Goal: Information Seeking & Learning: Learn about a topic

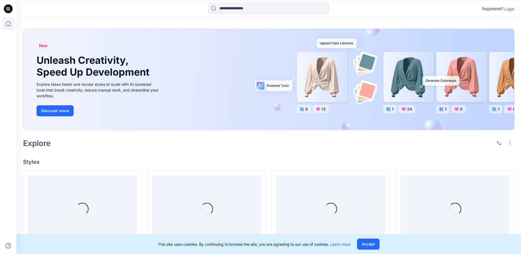
click at [509, 10] on p "Login" at bounding box center [509, 9] width 10 height 6
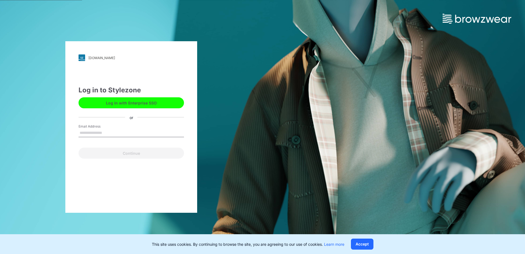
click at [97, 132] on input "Email Address" at bounding box center [130, 133] width 105 height 8
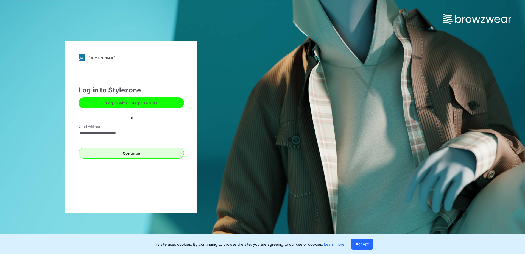
type input "**********"
click at [113, 150] on button "Continue" at bounding box center [130, 152] width 105 height 11
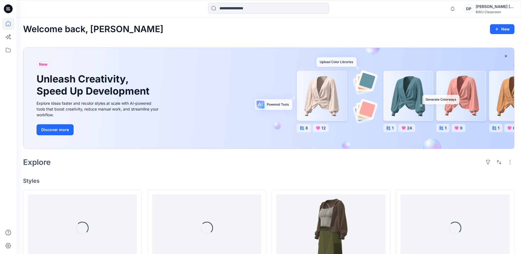
click at [497, 8] on div "[PERSON_NAME] [PERSON_NAME]" at bounding box center [494, 6] width 38 height 7
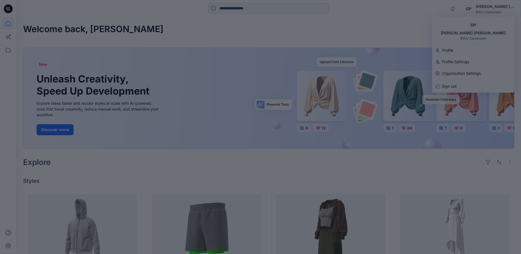
click at [394, 30] on div at bounding box center [260, 127] width 521 height 254
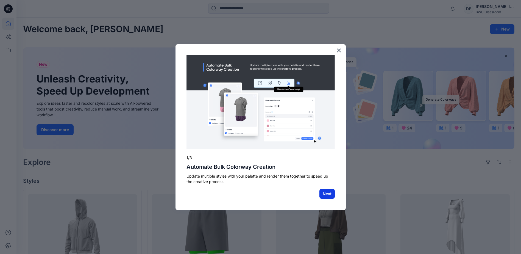
click at [329, 191] on button "Next" at bounding box center [326, 194] width 15 height 10
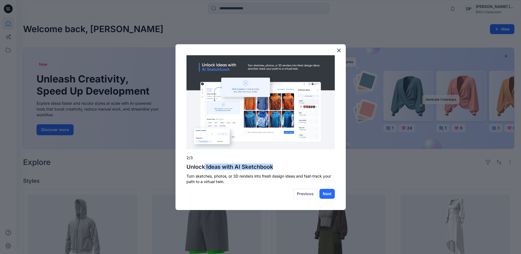
drag, startPoint x: 205, startPoint y: 166, endPoint x: 303, endPoint y: 166, distance: 98.5
click at [303, 166] on h2 "Unlock Ideas with AI Sketchbook" at bounding box center [260, 166] width 148 height 7
click at [330, 196] on button "Next" at bounding box center [326, 194] width 15 height 10
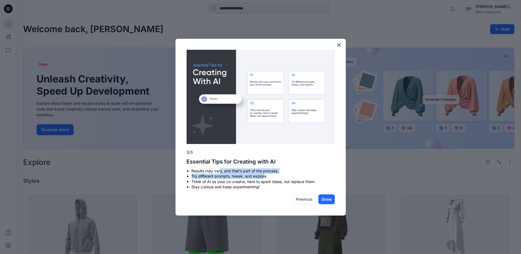
drag, startPoint x: 221, startPoint y: 168, endPoint x: 265, endPoint y: 175, distance: 44.5
click at [265, 175] on ul "Results may vary, and that’s part of the process. Try different prompts, tweak,…" at bounding box center [260, 178] width 148 height 21
drag, startPoint x: 265, startPoint y: 175, endPoint x: 229, endPoint y: 189, distance: 37.7
click at [230, 189] on li "Stay curious and keep experimenting!" at bounding box center [262, 186] width 143 height 5
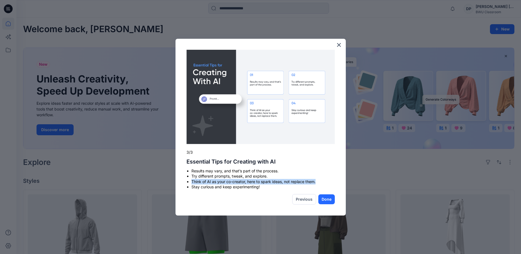
drag, startPoint x: 191, startPoint y: 182, endPoint x: 317, endPoint y: 182, distance: 126.0
click at [317, 182] on li "Think of AI as your co-creator, here to spark ideas, not replace them." at bounding box center [262, 181] width 143 height 5
drag, startPoint x: 202, startPoint y: 185, endPoint x: 280, endPoint y: 188, distance: 78.8
click at [280, 188] on li "Stay curious and keep experimenting!" at bounding box center [262, 186] width 143 height 5
drag, startPoint x: 280, startPoint y: 188, endPoint x: 322, endPoint y: 198, distance: 42.9
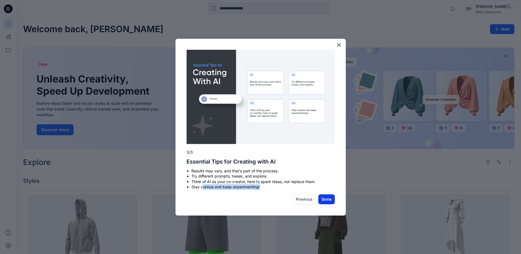
click at [322, 198] on button "Done" at bounding box center [326, 199] width 16 height 10
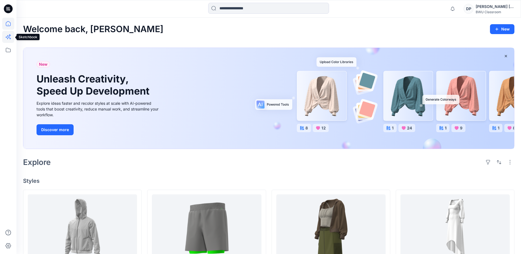
click at [5, 37] on icon at bounding box center [8, 37] width 12 height 12
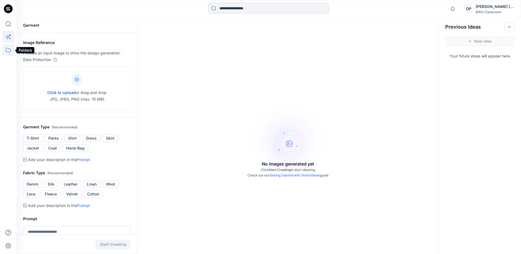
click at [9, 52] on icon at bounding box center [8, 50] width 5 height 4
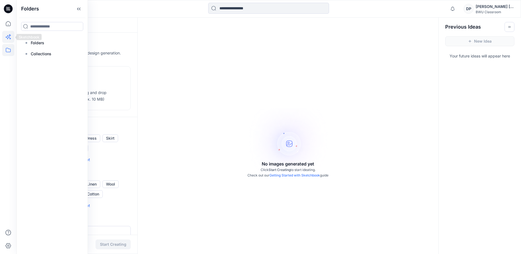
click at [5, 39] on icon at bounding box center [8, 37] width 12 height 12
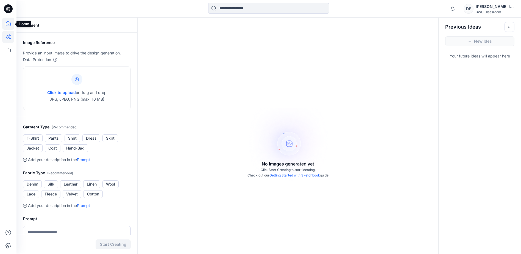
click at [8, 28] on icon at bounding box center [8, 24] width 12 height 12
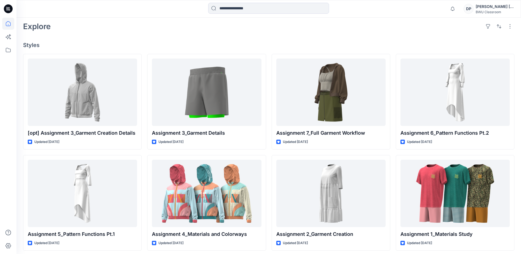
scroll to position [139, 0]
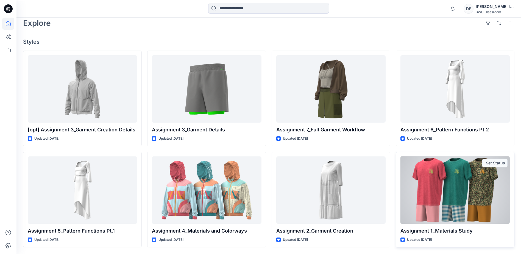
click at [466, 203] on div at bounding box center [454, 189] width 109 height 67
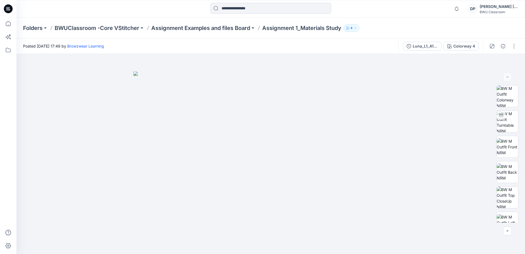
click at [357, 27] on icon "button" at bounding box center [354, 27] width 3 height 3
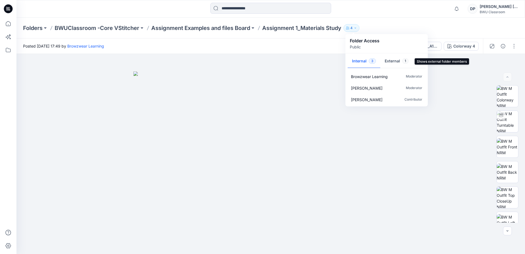
click at [392, 64] on button "External 1" at bounding box center [396, 61] width 33 height 14
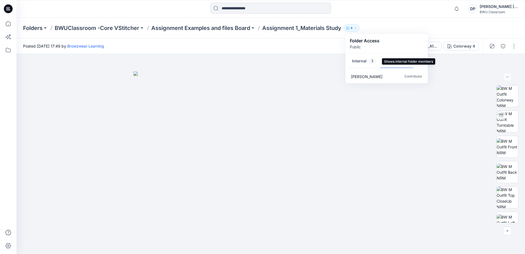
click at [355, 63] on button "Internal 3" at bounding box center [363, 61] width 33 height 14
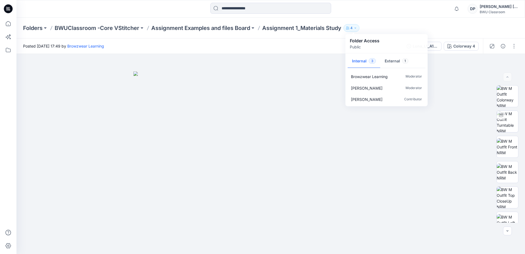
click at [383, 24] on div "Folders BWUClassroom -Core VStitcher Assignment Examples and files Board Assign…" at bounding box center [270, 28] width 508 height 21
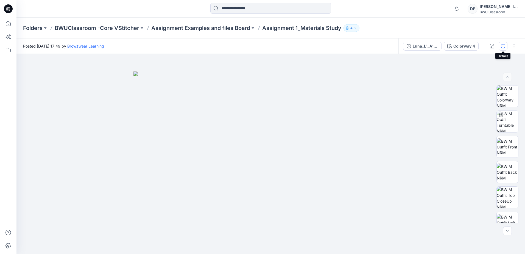
click at [502, 47] on icon "button" at bounding box center [503, 46] width 4 height 4
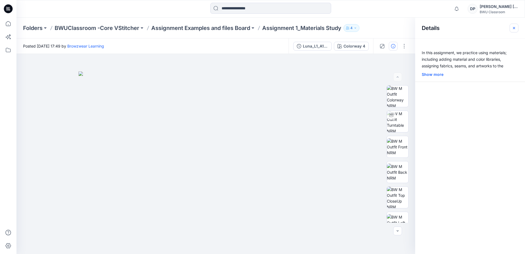
click at [515, 30] on icon "button" at bounding box center [513, 28] width 4 height 4
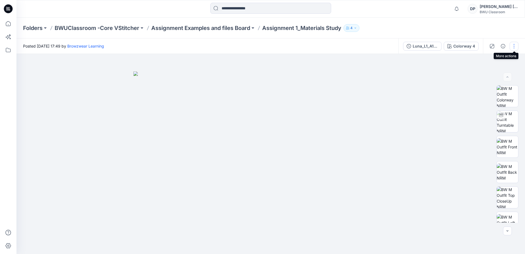
click at [514, 45] on button "button" at bounding box center [513, 46] width 9 height 9
click at [485, 105] on button "View" at bounding box center [490, 102] width 50 height 10
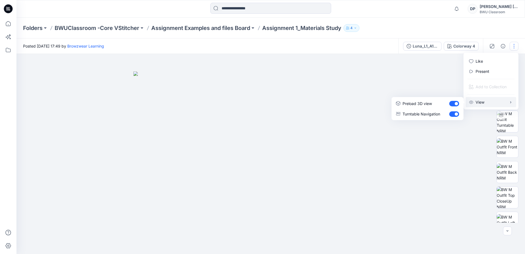
click at [469, 28] on div "Folders BWUClassroom -Core VStitcher Assignment Examples and files Board Assign…" at bounding box center [249, 28] width 452 height 8
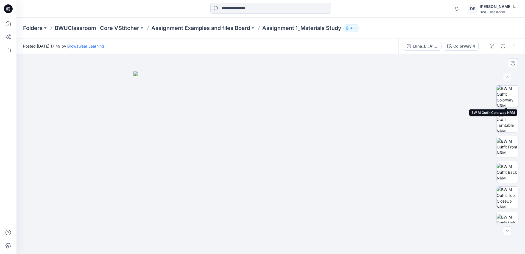
click at [507, 99] on img at bounding box center [506, 95] width 21 height 21
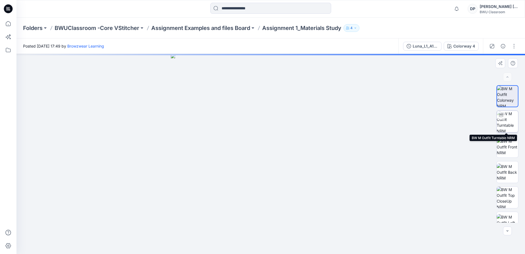
click at [505, 123] on img at bounding box center [506, 121] width 21 height 21
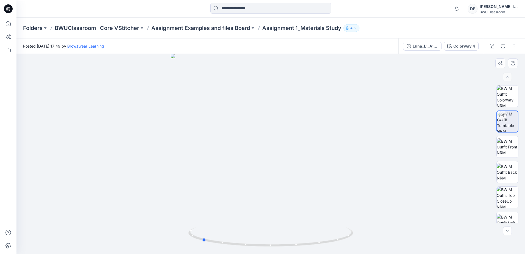
drag, startPoint x: 236, startPoint y: 153, endPoint x: 333, endPoint y: 184, distance: 101.8
click at [333, 184] on div at bounding box center [270, 154] width 508 height 200
click at [192, 160] on div at bounding box center [270, 154] width 508 height 200
drag, startPoint x: 330, startPoint y: 164, endPoint x: 347, endPoint y: 167, distance: 16.5
click at [347, 167] on div at bounding box center [270, 154] width 508 height 200
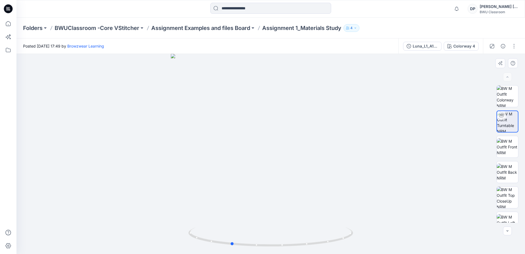
drag, startPoint x: 183, startPoint y: 162, endPoint x: 198, endPoint y: 160, distance: 14.7
click at [198, 160] on div at bounding box center [270, 154] width 508 height 200
click at [6, 9] on icon at bounding box center [8, 8] width 9 height 9
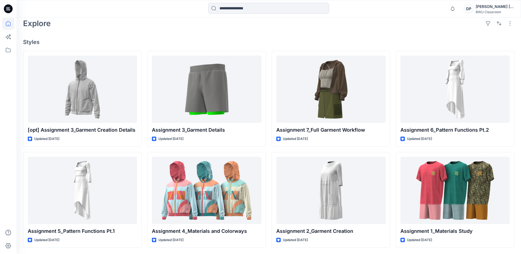
scroll to position [139, 0]
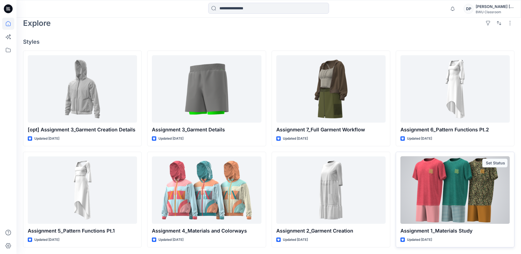
click at [493, 162] on div "Set Status" at bounding box center [494, 162] width 25 height 9
click at [490, 167] on div at bounding box center [454, 189] width 109 height 67
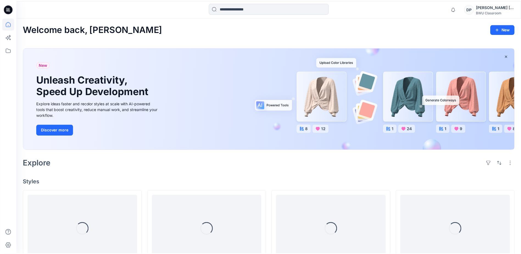
scroll to position [139, 0]
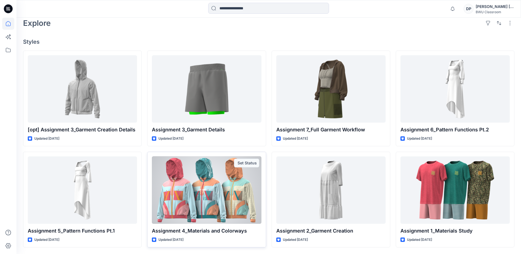
click at [224, 175] on div at bounding box center [206, 189] width 109 height 67
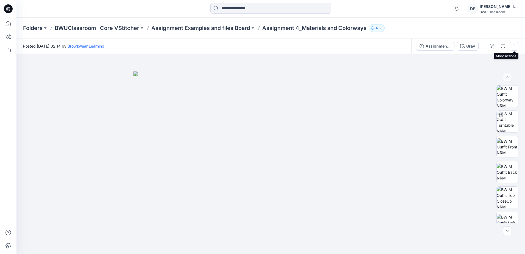
click at [512, 47] on button "button" at bounding box center [513, 46] width 9 height 9
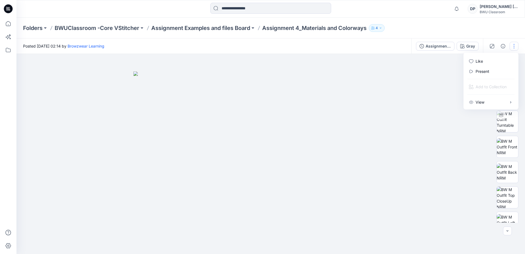
click at [512, 47] on button "button" at bounding box center [513, 46] width 9 height 9
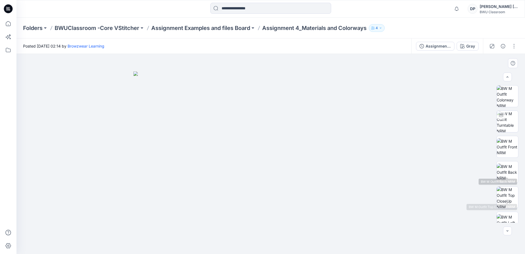
scroll to position [87, 0]
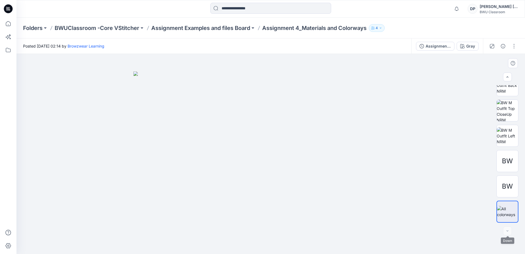
click at [508, 227] on div at bounding box center [507, 230] width 9 height 9
click at [502, 192] on div "BW" at bounding box center [507, 186] width 22 height 22
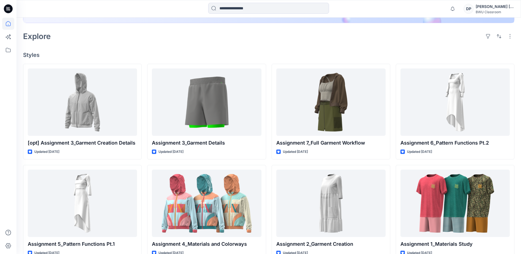
scroll to position [139, 0]
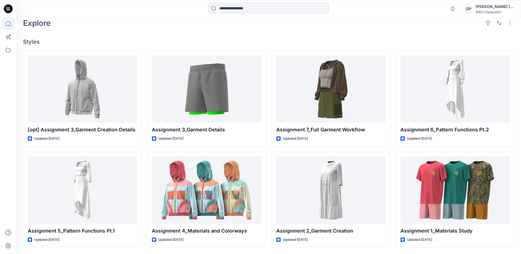
click at [11, 9] on icon at bounding box center [8, 8] width 9 height 9
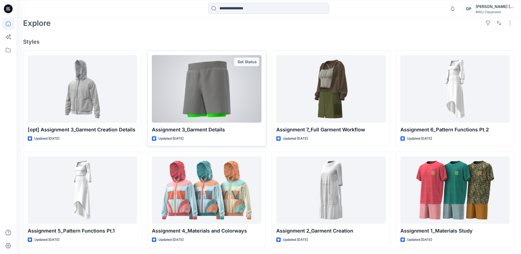
click at [199, 92] on div at bounding box center [206, 88] width 109 height 67
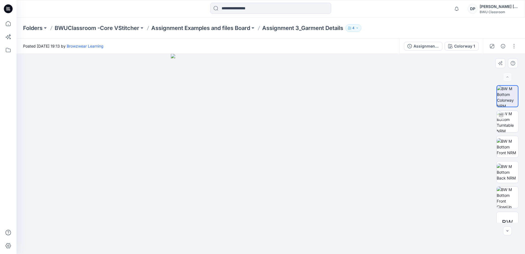
click at [286, 82] on img at bounding box center [271, 154] width 200 height 200
drag, startPoint x: 300, startPoint y: 78, endPoint x: 275, endPoint y: 222, distance: 145.7
click at [271, 231] on img at bounding box center [271, 154] width 328 height 200
drag, startPoint x: 313, startPoint y: 110, endPoint x: 274, endPoint y: 106, distance: 38.3
click at [274, 106] on img at bounding box center [270, 151] width 357 height 203
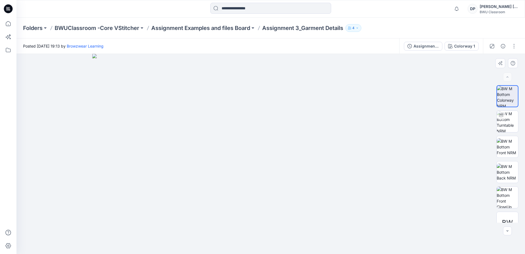
drag, startPoint x: 297, startPoint y: 100, endPoint x: 285, endPoint y: 146, distance: 47.1
click at [285, 146] on img at bounding box center [270, 154] width 357 height 200
click at [41, 29] on p "Folders" at bounding box center [32, 28] width 19 height 8
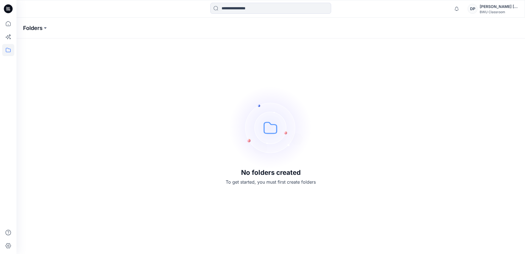
click at [40, 29] on p "Folders" at bounding box center [32, 28] width 19 height 8
click at [4, 23] on icon at bounding box center [8, 24] width 12 height 12
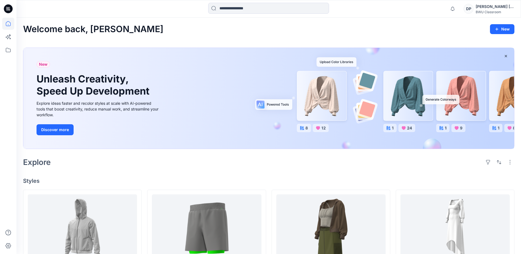
click at [8, 8] on icon at bounding box center [8, 8] width 9 height 9
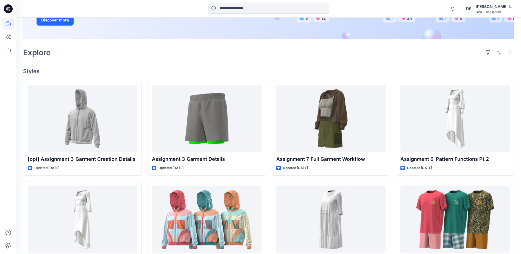
scroll to position [110, 0]
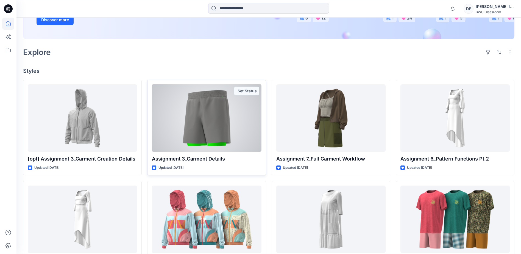
click at [242, 90] on div "Set Status" at bounding box center [246, 90] width 25 height 9
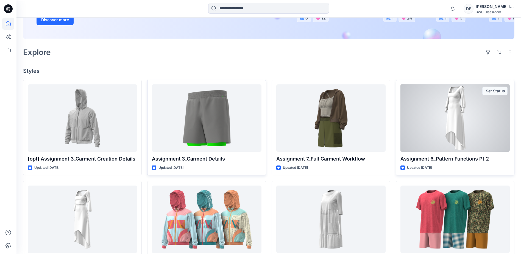
scroll to position [139, 0]
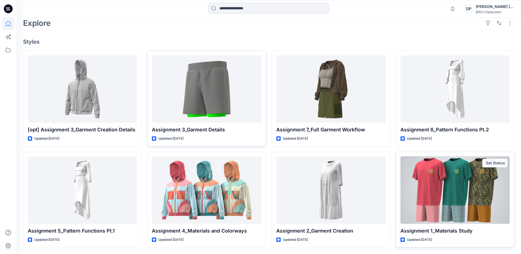
click at [455, 211] on div at bounding box center [454, 189] width 109 height 67
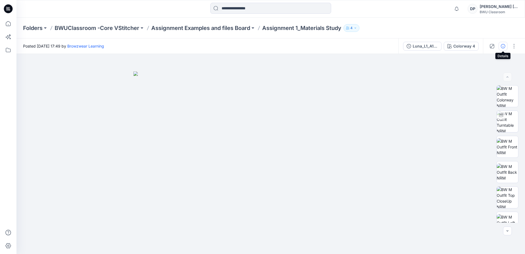
click at [500, 45] on button "button" at bounding box center [502, 46] width 9 height 9
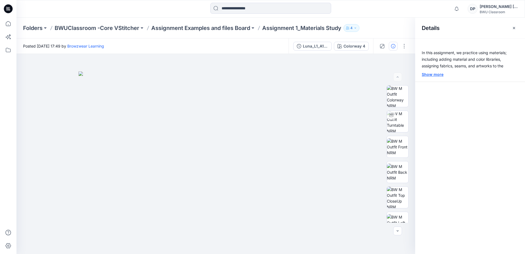
click at [432, 74] on div "Show more" at bounding box center [470, 74] width 110 height 6
drag, startPoint x: 457, startPoint y: 52, endPoint x: 511, endPoint y: 54, distance: 54.6
click at [511, 54] on p "In this assignment, we practice using materials; including adding material and …" at bounding box center [470, 62] width 110 height 26
drag, startPoint x: 427, startPoint y: 57, endPoint x: 502, endPoint y: 61, distance: 74.5
click at [502, 61] on p "In this assignment, we practice using materials; including adding material and …" at bounding box center [470, 62] width 110 height 26
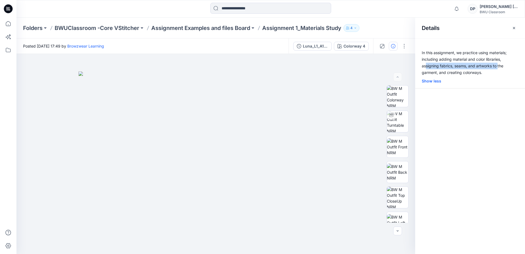
drag, startPoint x: 425, startPoint y: 64, endPoint x: 498, endPoint y: 68, distance: 73.3
click at [498, 68] on p "In this assignment, we practice using materials; including adding material and …" at bounding box center [470, 62] width 110 height 26
drag, startPoint x: 427, startPoint y: 70, endPoint x: 497, endPoint y: 78, distance: 70.2
click at [497, 78] on div "In this assignment, we practice using materials; including adding material and …" at bounding box center [470, 68] width 110 height 39
click at [465, 123] on div "In this assignment, we practice using materials; including adding material and …" at bounding box center [470, 145] width 110 height 215
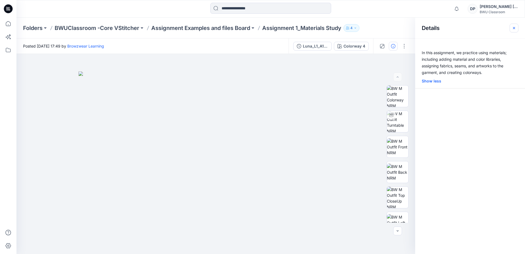
click at [515, 28] on icon "button" at bounding box center [513, 28] width 4 height 4
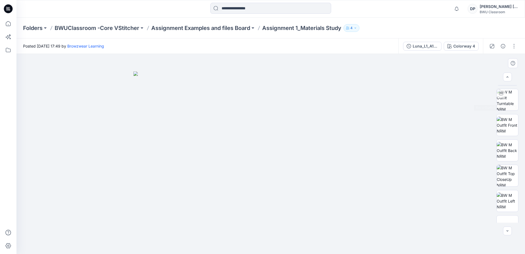
scroll to position [55, 0]
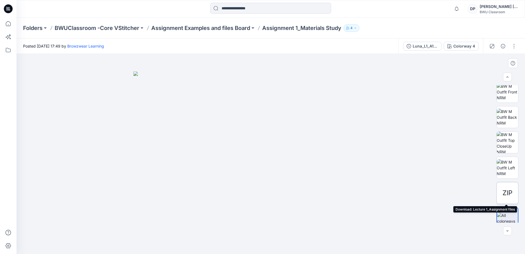
click at [506, 192] on span "ZIP" at bounding box center [507, 193] width 10 height 10
click at [504, 196] on span "ZIP" at bounding box center [507, 193] width 10 height 10
click at [507, 230] on icon "button" at bounding box center [507, 230] width 4 height 4
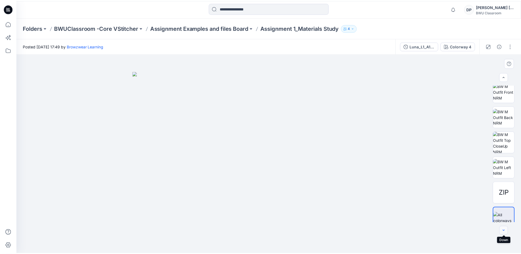
scroll to position [61, 0]
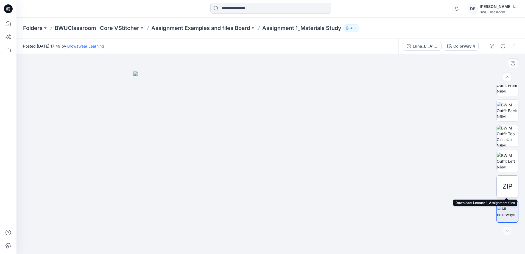
click at [508, 190] on span "ZIP" at bounding box center [507, 186] width 10 height 10
click at [502, 184] on span "ZIP" at bounding box center [507, 186] width 10 height 10
click at [502, 187] on span "ZIP" at bounding box center [507, 186] width 10 height 10
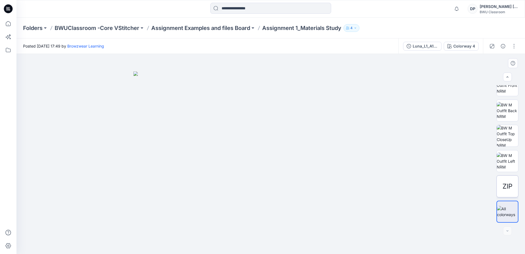
click at [502, 187] on span "ZIP" at bounding box center [507, 186] width 10 height 10
click at [514, 46] on button "button" at bounding box center [513, 46] width 9 height 9
click at [490, 104] on button "View" at bounding box center [490, 102] width 50 height 10
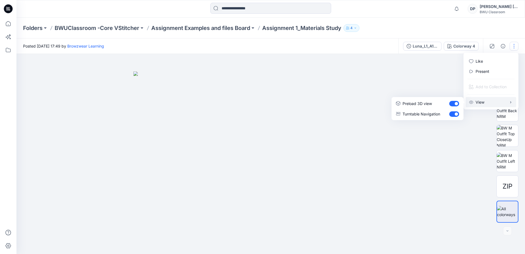
click at [490, 104] on button "View" at bounding box center [490, 102] width 50 height 10
click at [383, 167] on img at bounding box center [270, 162] width 274 height 182
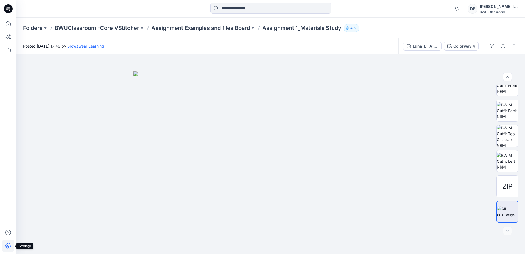
click at [9, 245] on icon at bounding box center [8, 245] width 12 height 12
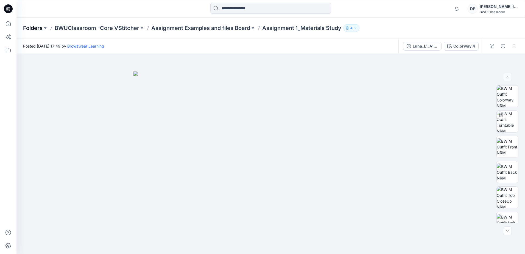
click at [32, 29] on p "Folders" at bounding box center [32, 28] width 19 height 8
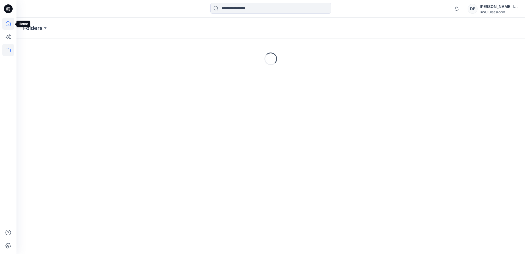
click at [11, 23] on icon at bounding box center [8, 23] width 5 height 5
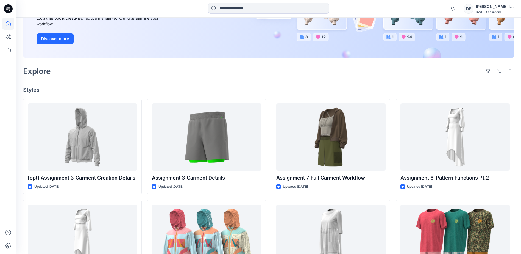
scroll to position [137, 0]
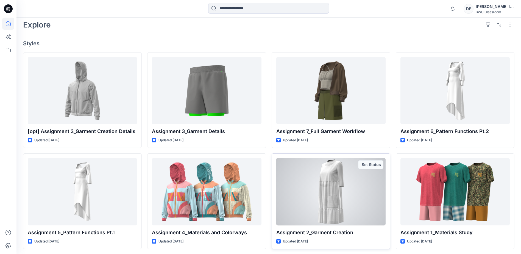
click at [338, 215] on div at bounding box center [330, 191] width 109 height 67
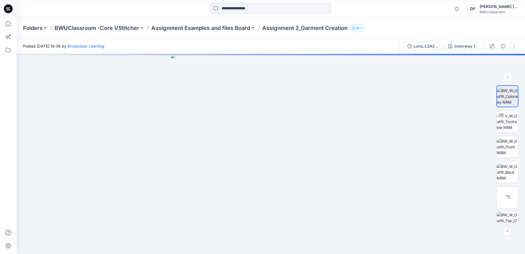
click at [512, 47] on button "button" at bounding box center [513, 46] width 9 height 9
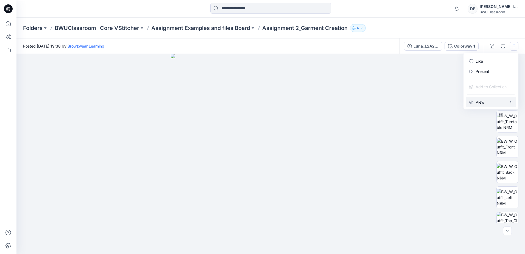
click at [484, 102] on p "View" at bounding box center [479, 102] width 9 height 6
click at [502, 46] on icon "button" at bounding box center [503, 46] width 4 height 4
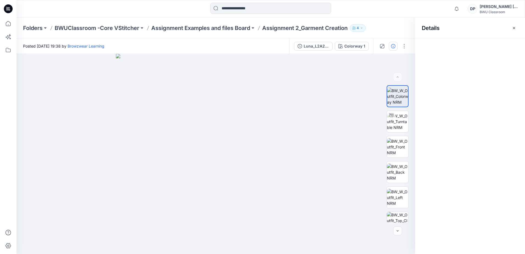
click at [451, 70] on div at bounding box center [470, 145] width 110 height 215
click at [397, 45] on button "button" at bounding box center [393, 46] width 9 height 9
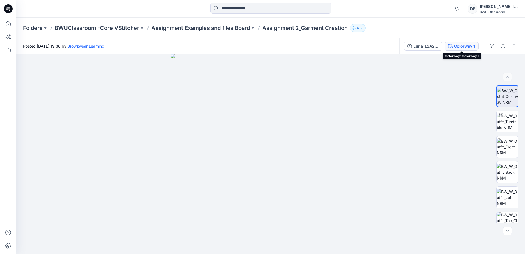
click at [470, 46] on div "Colorway 1" at bounding box center [464, 46] width 21 height 6
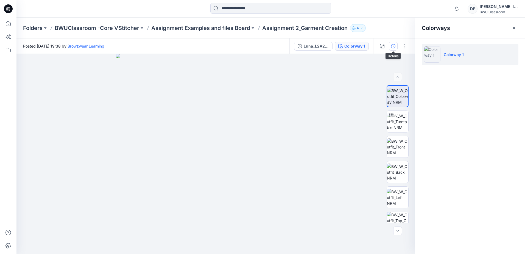
click at [394, 46] on icon "button" at bounding box center [393, 46] width 4 height 4
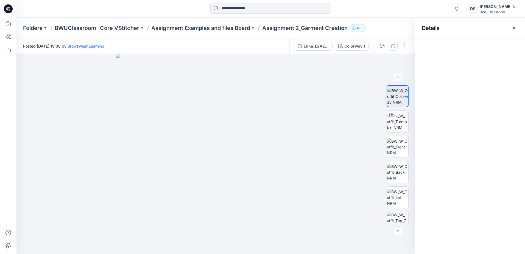
click at [394, 46] on icon "button" at bounding box center [393, 46] width 4 height 4
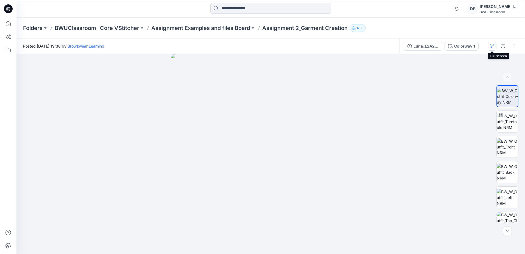
click at [493, 45] on icon "button" at bounding box center [491, 45] width 3 height 3
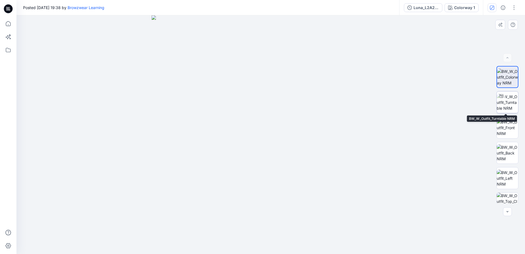
click at [506, 104] on img at bounding box center [506, 102] width 21 height 17
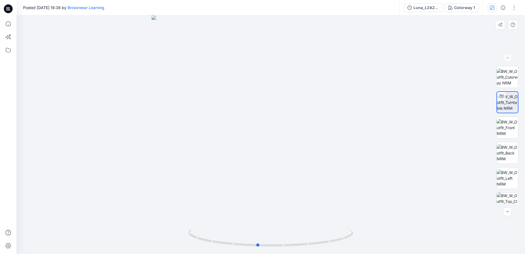
drag, startPoint x: 302, startPoint y: 137, endPoint x: 252, endPoint y: 158, distance: 53.7
click at [252, 158] on div at bounding box center [270, 134] width 508 height 238
drag, startPoint x: 290, startPoint y: 125, endPoint x: 228, endPoint y: 130, distance: 61.9
click at [355, 128] on div at bounding box center [270, 134] width 508 height 238
drag, startPoint x: 218, startPoint y: 138, endPoint x: 276, endPoint y: 135, distance: 58.3
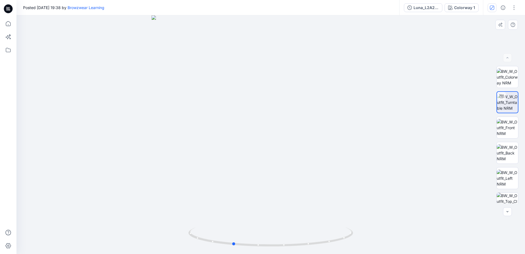
click at [283, 144] on div at bounding box center [270, 134] width 508 height 238
drag, startPoint x: 298, startPoint y: 137, endPoint x: 283, endPoint y: 163, distance: 29.4
click at [282, 169] on img at bounding box center [253, 16] width 840 height 476
drag, startPoint x: 357, startPoint y: 155, endPoint x: 186, endPoint y: 158, distance: 171.5
click at [186, 158] on img at bounding box center [271, 100] width 398 height 307
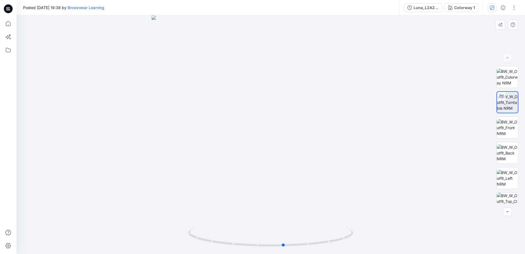
drag, startPoint x: 249, startPoint y: 152, endPoint x: 144, endPoint y: 153, distance: 105.9
click at [144, 153] on div at bounding box center [270, 134] width 508 height 238
drag, startPoint x: 290, startPoint y: 58, endPoint x: 277, endPoint y: 166, distance: 109.2
click at [277, 172] on img at bounding box center [271, 117] width 484 height 272
drag, startPoint x: 288, startPoint y: 136, endPoint x: 288, endPoint y: 143, distance: 7.2
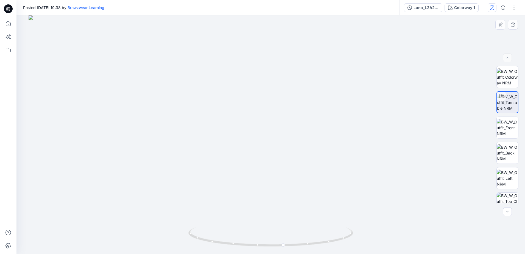
click at [288, 143] on img at bounding box center [271, 134] width 484 height 238
click at [289, 96] on img at bounding box center [271, 134] width 484 height 238
drag, startPoint x: 289, startPoint y: 140, endPoint x: 285, endPoint y: 165, distance: 24.7
click at [284, 169] on div at bounding box center [270, 134] width 508 height 238
drag, startPoint x: 266, startPoint y: 194, endPoint x: 272, endPoint y: 162, distance: 33.2
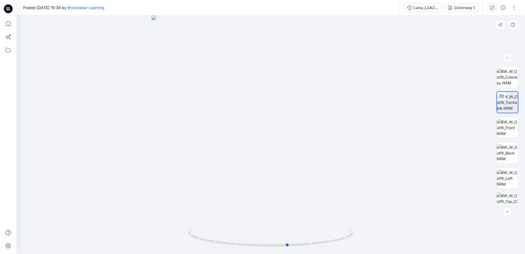
click at [272, 162] on div at bounding box center [270, 134] width 508 height 238
drag, startPoint x: 132, startPoint y: 86, endPoint x: 269, endPoint y: 58, distance: 139.8
click at [270, 58] on div at bounding box center [270, 134] width 508 height 238
drag, startPoint x: 342, startPoint y: 220, endPoint x: 179, endPoint y: 229, distance: 163.6
click at [179, 229] on img at bounding box center [135, 132] width 779 height 243
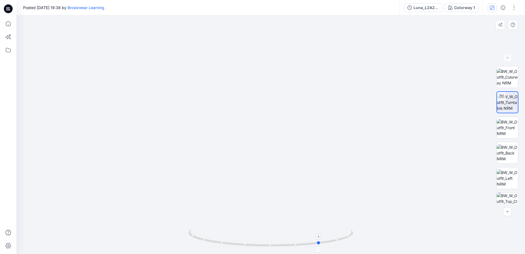
drag, startPoint x: 211, startPoint y: 238, endPoint x: 266, endPoint y: 235, distance: 55.3
click at [266, 235] on icon at bounding box center [271, 237] width 166 height 21
click at [320, 239] on foreignobject at bounding box center [318, 236] width 6 height 6
drag, startPoint x: 305, startPoint y: 166, endPoint x: 303, endPoint y: 215, distance: 49.7
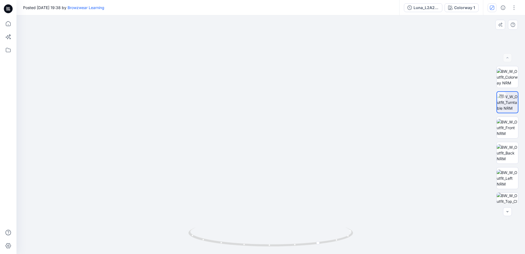
click at [305, 170] on img at bounding box center [104, 131] width 840 height 243
drag, startPoint x: 310, startPoint y: 250, endPoint x: 271, endPoint y: 170, distance: 89.2
click at [310, 240] on div at bounding box center [270, 239] width 165 height 27
drag, startPoint x: 257, startPoint y: 106, endPoint x: 338, endPoint y: 103, distance: 81.3
click at [338, 103] on img at bounding box center [186, 99] width 840 height 308
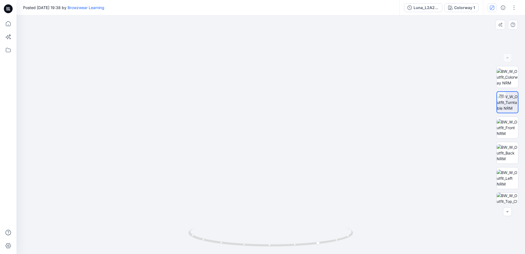
drag, startPoint x: 201, startPoint y: 144, endPoint x: 300, endPoint y: 172, distance: 102.3
click at [304, 98] on img at bounding box center [292, 76] width 840 height 353
click at [296, 245] on icon at bounding box center [271, 237] width 166 height 21
drag, startPoint x: 296, startPoint y: 245, endPoint x: 293, endPoint y: 223, distance: 22.1
click at [293, 223] on div at bounding box center [270, 134] width 508 height 238
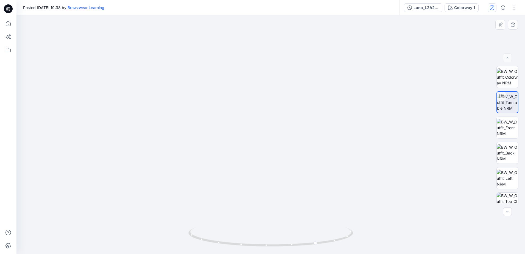
drag, startPoint x: 283, startPoint y: 96, endPoint x: 282, endPoint y: 172, distance: 76.3
click at [282, 172] on img at bounding box center [288, 114] width 840 height 278
drag, startPoint x: 265, startPoint y: 202, endPoint x: 263, endPoint y: 117, distance: 84.3
click at [263, 117] on img at bounding box center [265, 70] width 840 height 368
click at [508, 126] on img at bounding box center [506, 127] width 21 height 17
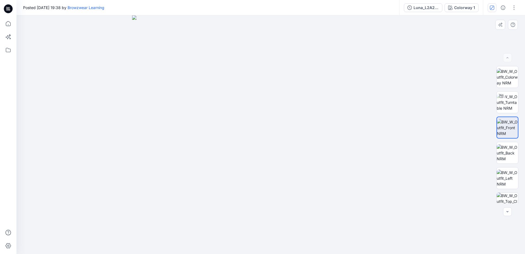
drag, startPoint x: 284, startPoint y: 62, endPoint x: 281, endPoint y: 138, distance: 76.0
click at [281, 138] on img at bounding box center [270, 134] width 277 height 238
drag, startPoint x: 323, startPoint y: 131, endPoint x: 524, endPoint y: 145, distance: 202.2
click at [379, 136] on img at bounding box center [270, 134] width 277 height 238
click at [506, 151] on img at bounding box center [506, 152] width 21 height 17
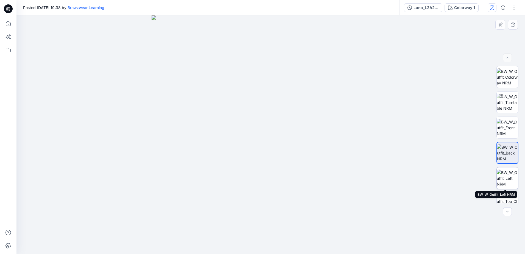
click at [511, 178] on img at bounding box center [506, 177] width 21 height 17
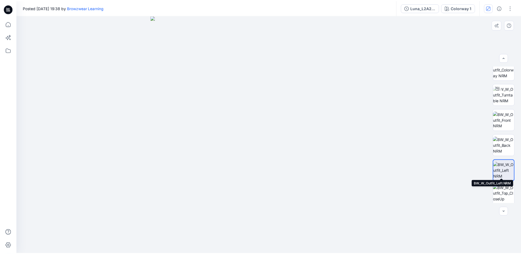
scroll to position [11, 0]
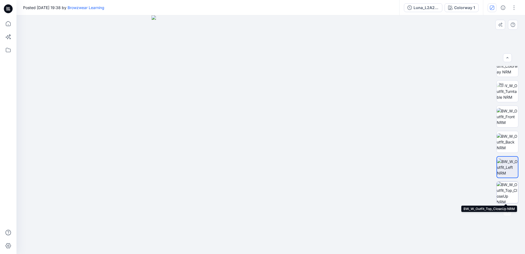
click at [511, 185] on img at bounding box center [506, 191] width 21 height 21
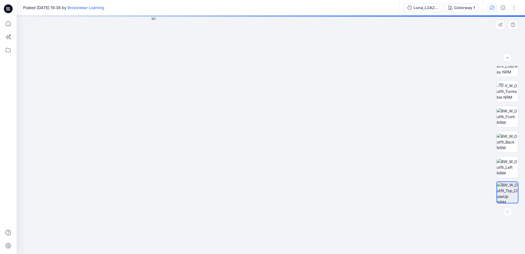
click at [372, 86] on div at bounding box center [270, 134] width 508 height 238
click at [7, 12] on icon at bounding box center [8, 8] width 9 height 9
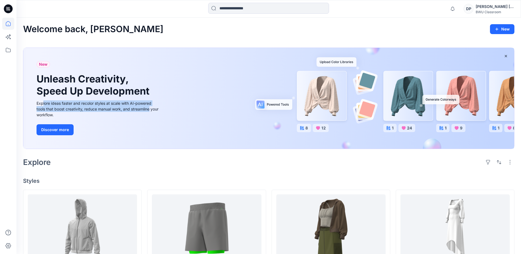
drag, startPoint x: 43, startPoint y: 103, endPoint x: 149, endPoint y: 109, distance: 106.1
click at [149, 109] on div "Explore ideas faster and recolor styles at scale with AI-powered tools that boo…" at bounding box center [97, 108] width 123 height 17
click at [99, 109] on div "Explore ideas faster and recolor styles at scale with AI-powered tools that boo…" at bounding box center [97, 108] width 123 height 17
drag, startPoint x: 38, startPoint y: 103, endPoint x: 161, endPoint y: 109, distance: 122.5
click at [161, 109] on div "New Unleash Creativity, Speed Up Development Explore ideas faster and recolor s…" at bounding box center [98, 98] width 132 height 101
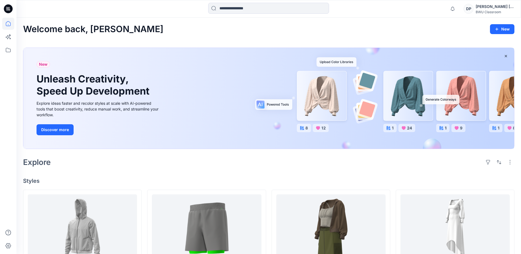
drag, startPoint x: 161, startPoint y: 109, endPoint x: 82, endPoint y: 117, distance: 79.2
click at [73, 116] on div "Explore ideas faster and recolor styles at scale with AI-powered tools that boo…" at bounding box center [97, 108] width 123 height 17
click at [498, 26] on button "New" at bounding box center [502, 29] width 24 height 10
click at [485, 44] on p "New Style" at bounding box center [485, 43] width 18 height 7
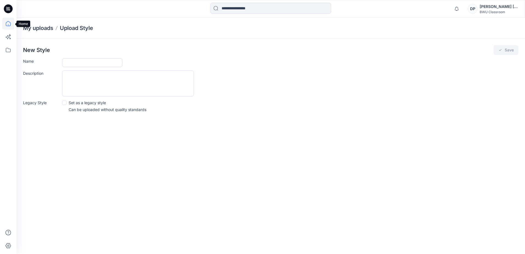
click at [9, 25] on icon at bounding box center [8, 24] width 12 height 12
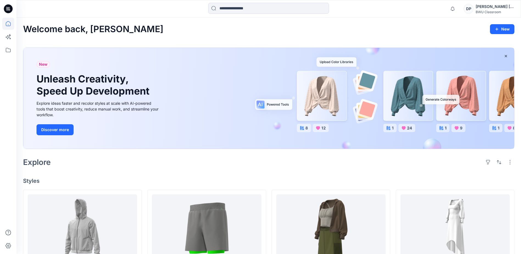
click at [505, 10] on div "BWU Classroom" at bounding box center [494, 12] width 38 height 4
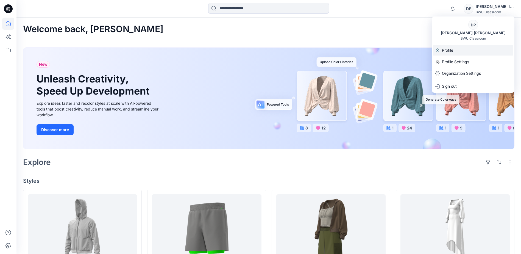
click at [457, 49] on div "Profile" at bounding box center [473, 50] width 80 height 10
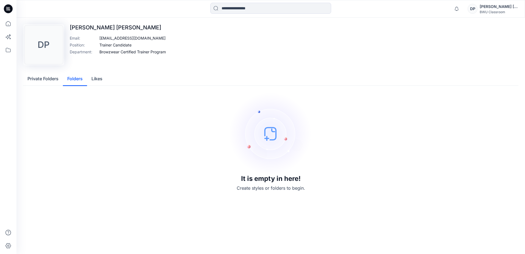
click at [81, 81] on button "Folders" at bounding box center [75, 79] width 24 height 14
click at [102, 79] on button "Likes" at bounding box center [97, 79] width 20 height 14
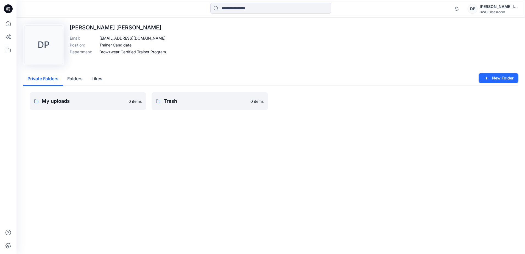
click at [44, 79] on button "Private Folders" at bounding box center [43, 79] width 40 height 14
click at [497, 9] on div "David Pradeep" at bounding box center [498, 6] width 38 height 7
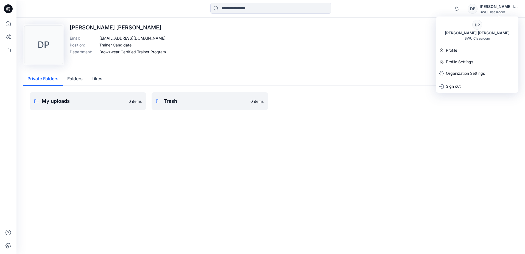
click at [317, 54] on div "Upload Image DP David Pradeep Email : davidpradeep7792@gmail.com Position : Tra…" at bounding box center [270, 44] width 495 height 41
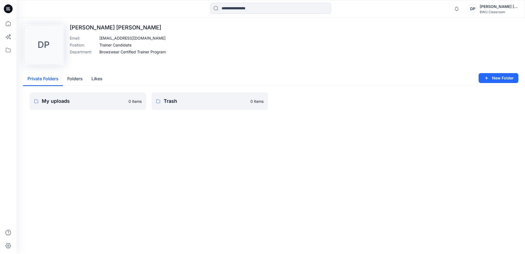
click at [506, 7] on div "David Pradeep" at bounding box center [498, 6] width 38 height 7
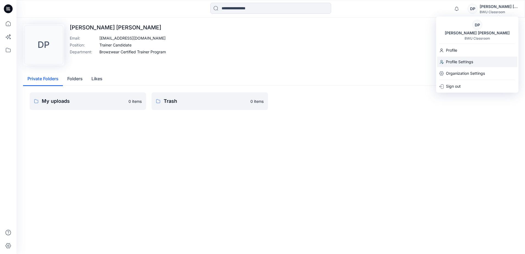
click at [464, 63] on p "Profile Settings" at bounding box center [459, 62] width 27 height 10
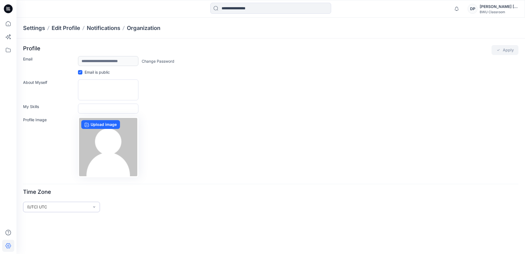
click at [93, 209] on div at bounding box center [94, 207] width 4 height 10
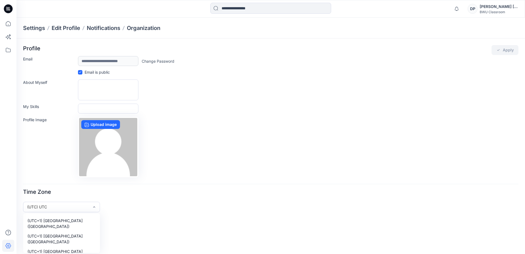
scroll to position [3628, 0]
click at [95, 247] on div "(UTC-11) Pacific (Midway) (UTC-11) Pacific (Niue) (UTC-11) Pacific (Pago Pago) …" at bounding box center [61, 233] width 77 height 40
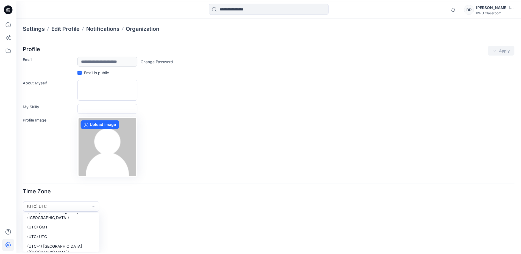
scroll to position [3145, 0]
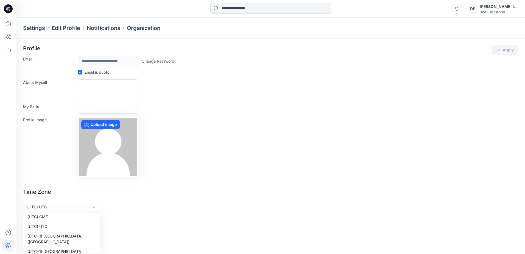
click at [134, 201] on div "Time Zone 439 results available. Use Up and Down to choose options, press Enter…" at bounding box center [270, 200] width 495 height 24
click at [477, 6] on div "DP" at bounding box center [472, 9] width 10 height 10
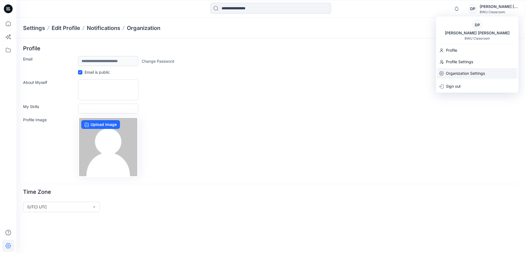
click at [472, 71] on p "Organization Settings" at bounding box center [465, 73] width 39 height 10
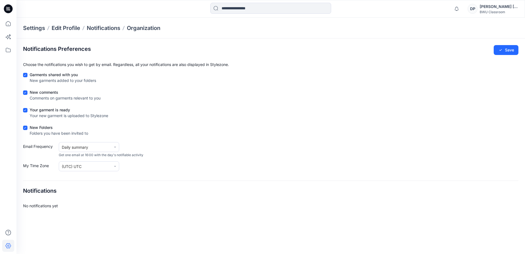
click at [499, 11] on div "BWU Classroom" at bounding box center [498, 12] width 38 height 4
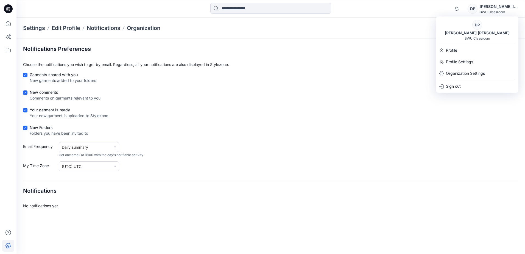
click at [477, 11] on div "DP" at bounding box center [472, 9] width 10 height 10
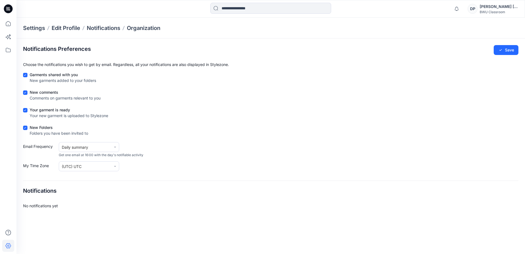
click at [477, 11] on div "DP" at bounding box center [472, 9] width 10 height 10
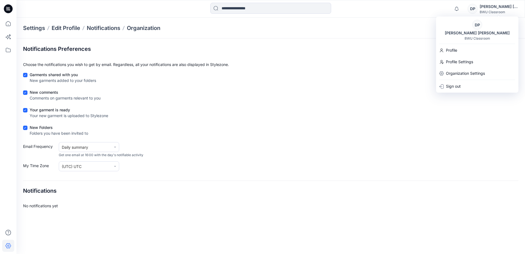
click at [477, 28] on div "DP" at bounding box center [477, 25] width 10 height 10
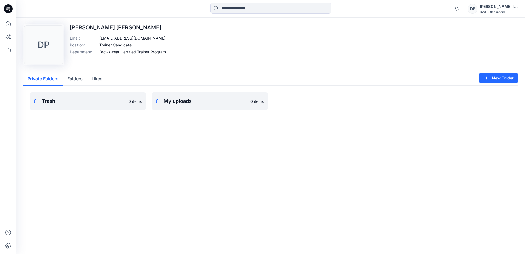
click at [9, 5] on icon at bounding box center [8, 8] width 9 height 9
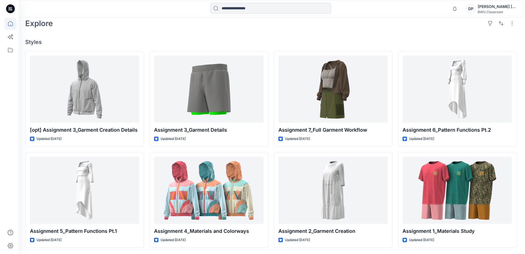
scroll to position [139, 0]
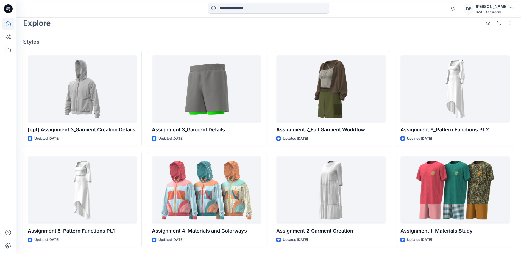
click at [473, 6] on div "DP" at bounding box center [468, 9] width 10 height 10
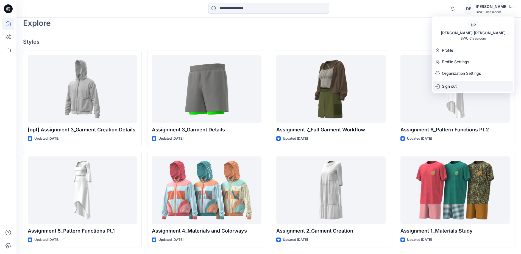
click at [457, 83] on div "Sign out" at bounding box center [473, 86] width 80 height 10
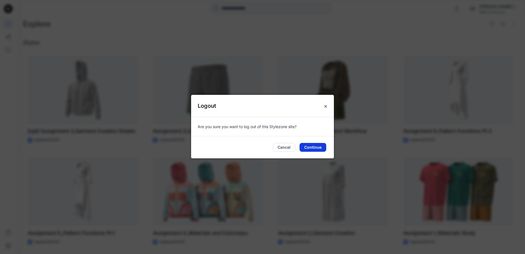
click at [319, 147] on button "Continue" at bounding box center [312, 147] width 27 height 9
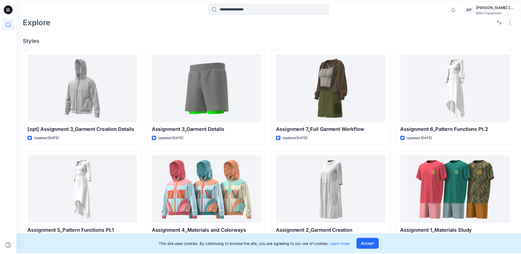
scroll to position [120, 0]
